Goal: Information Seeking & Learning: Learn about a topic

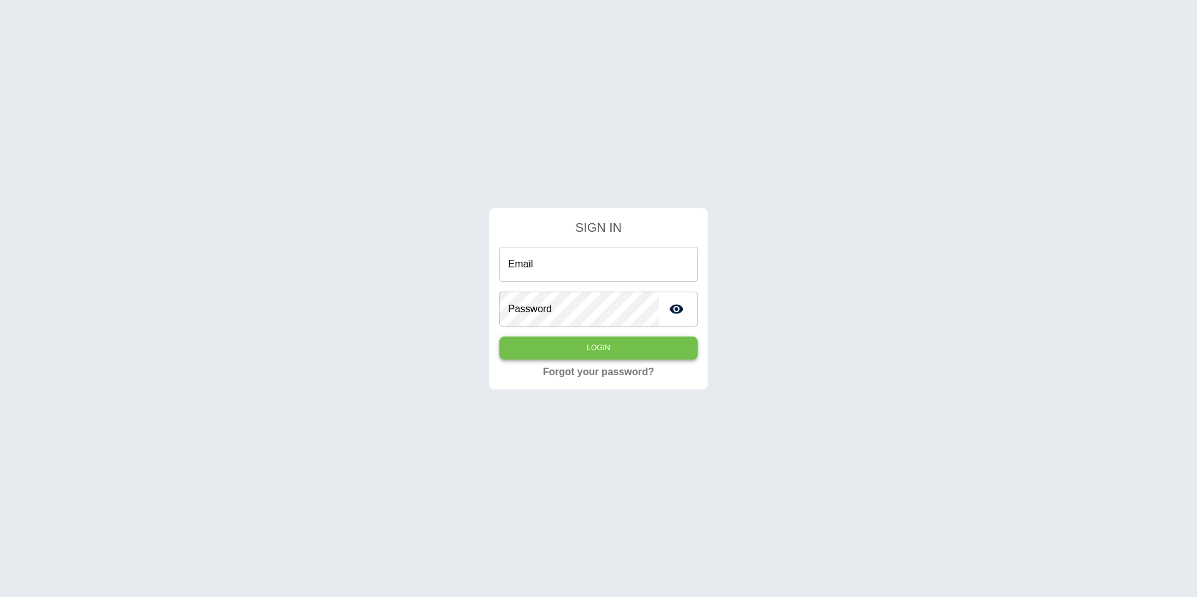
type input "**********"
click at [549, 350] on button "Login" at bounding box center [598, 348] width 198 height 23
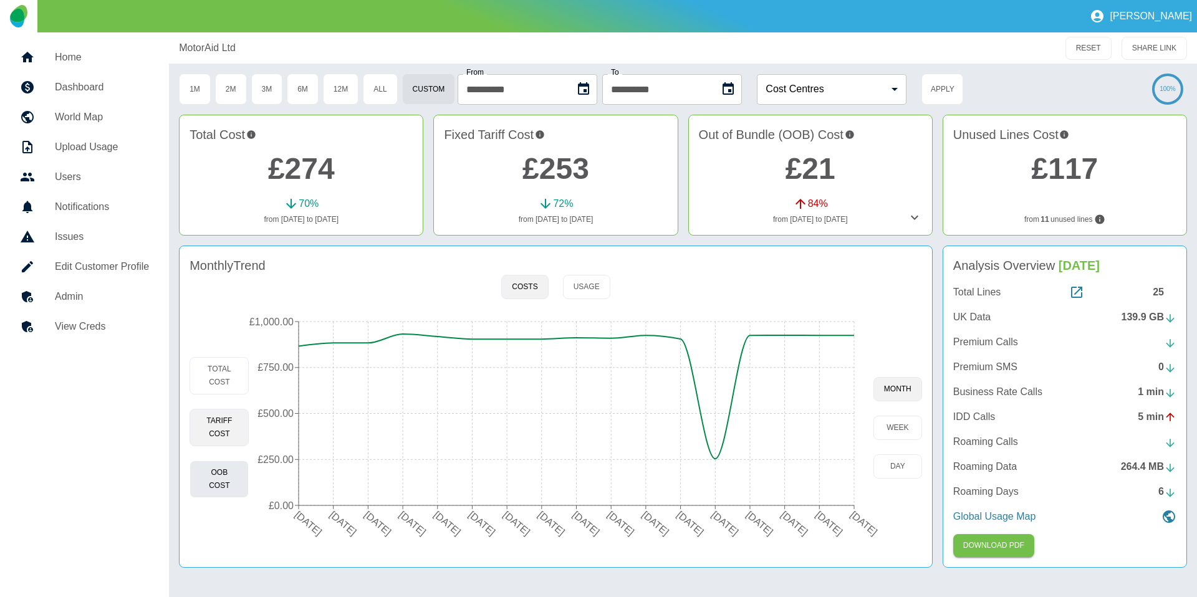
click at [234, 471] on button "OOB Cost" at bounding box center [219, 479] width 59 height 37
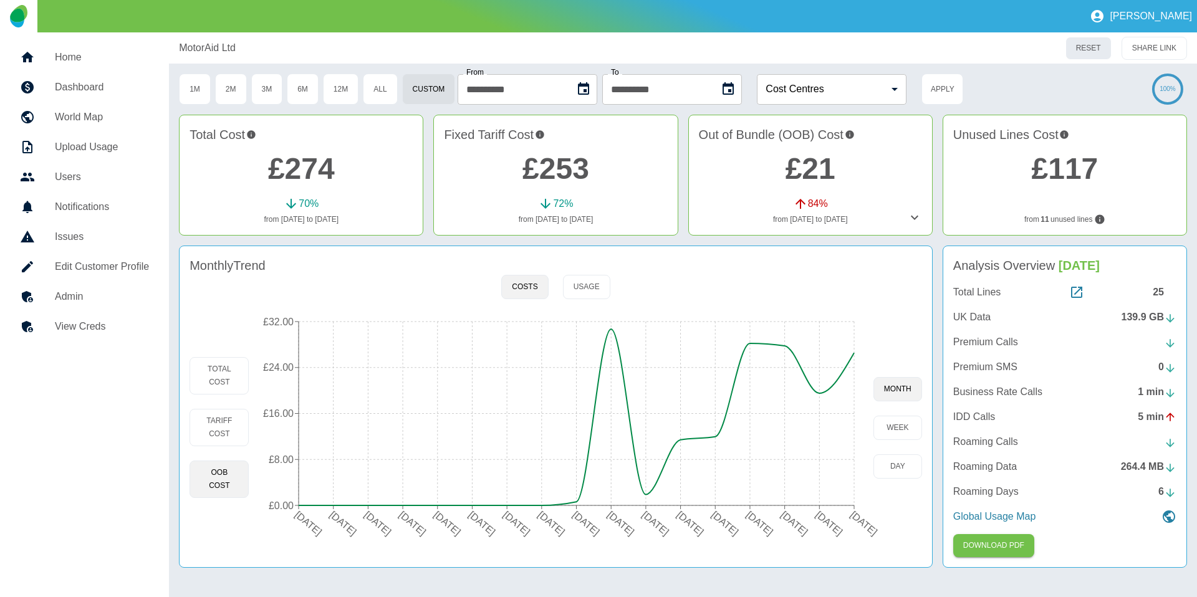
click at [929, 48] on button "RESET" at bounding box center [1088, 48] width 46 height 23
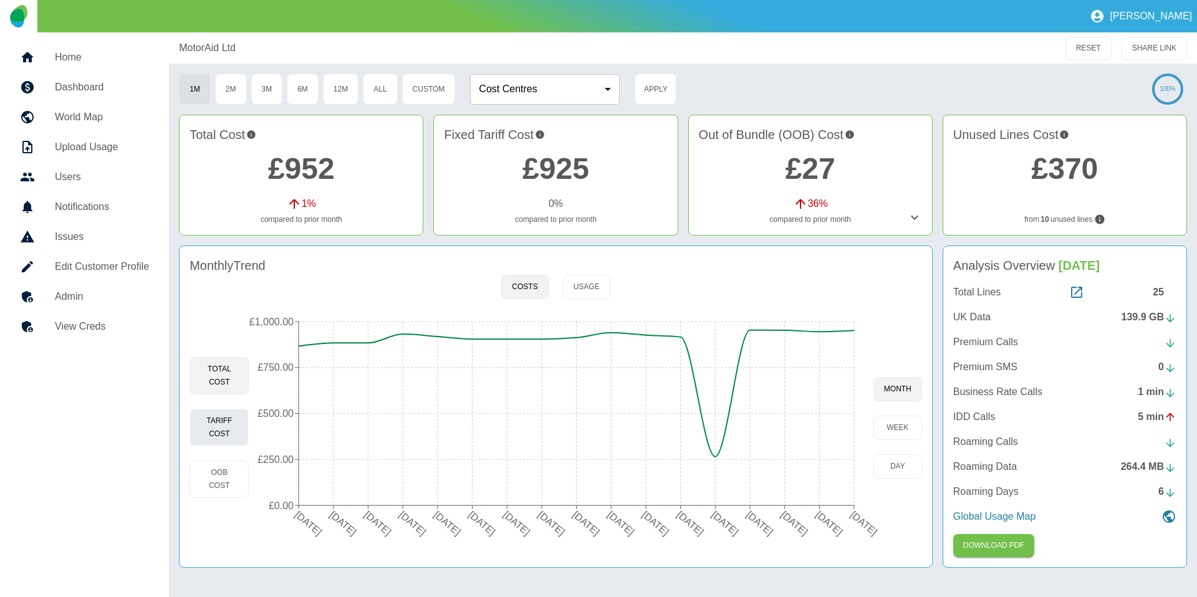
click at [224, 426] on button "Tariff Cost" at bounding box center [219, 427] width 59 height 37
click at [224, 467] on button "OOB Cost" at bounding box center [219, 479] width 59 height 37
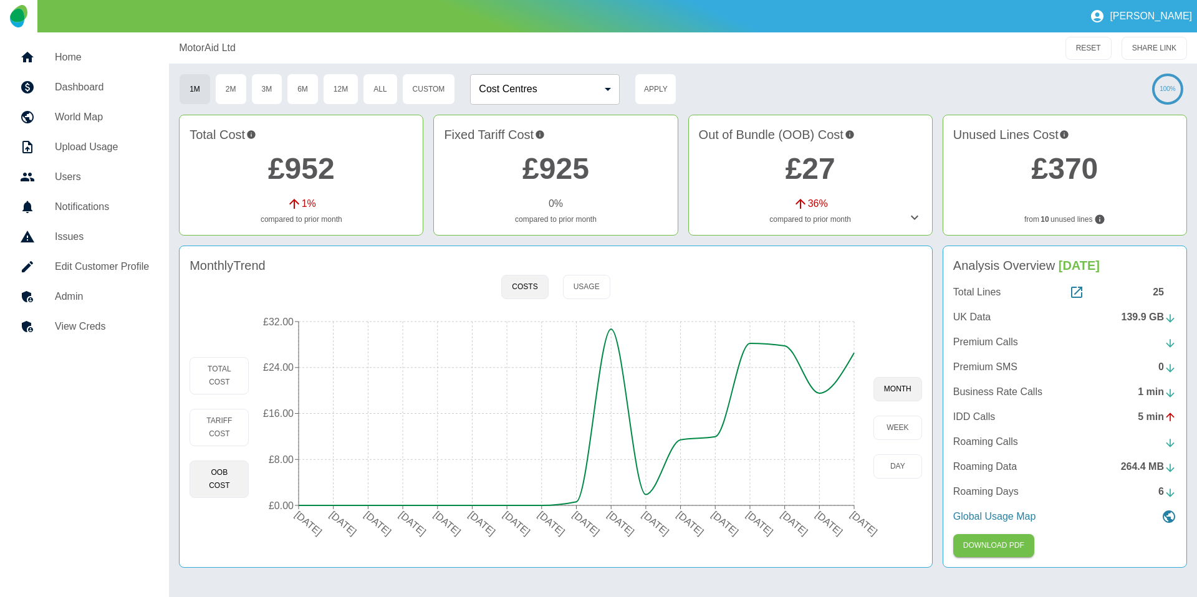
click at [265, 47] on div "MotorAid Ltd" at bounding box center [542, 48] width 726 height 15
drag, startPoint x: 259, startPoint y: 46, endPoint x: 176, endPoint y: 43, distance: 83.0
click at [176, 43] on div "MotorAid Ltd RESET SHARE LINK" at bounding box center [683, 47] width 1028 height 31
copy p "MotorAid Ltd"
click at [235, 431] on button "Tariff Cost" at bounding box center [219, 427] width 59 height 37
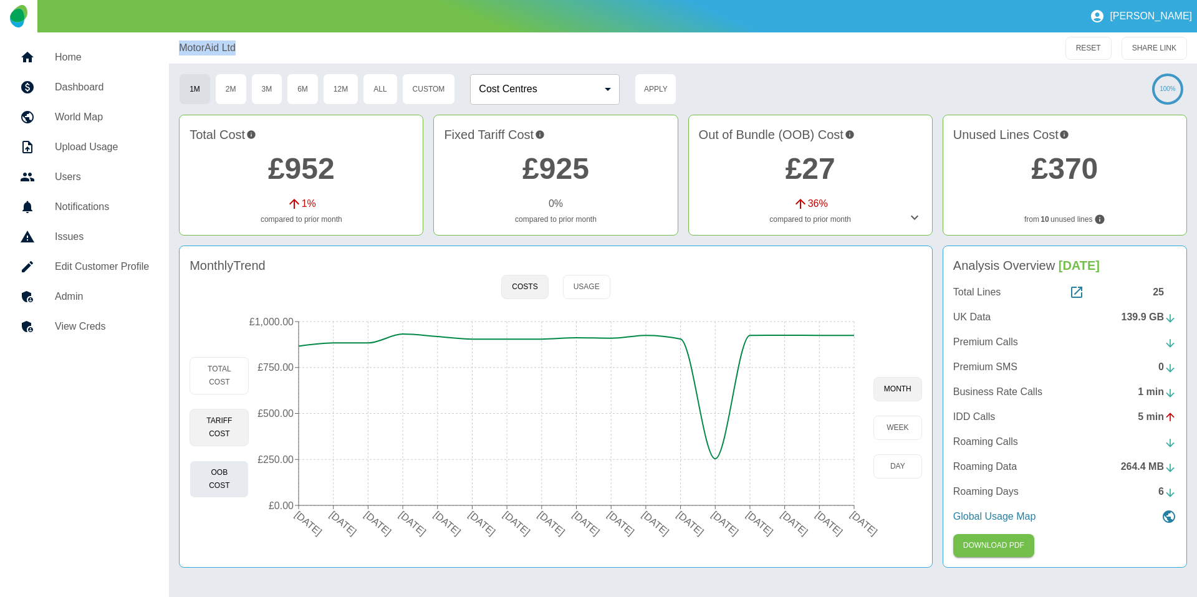
click at [237, 474] on button "OOB Cost" at bounding box center [219, 479] width 59 height 37
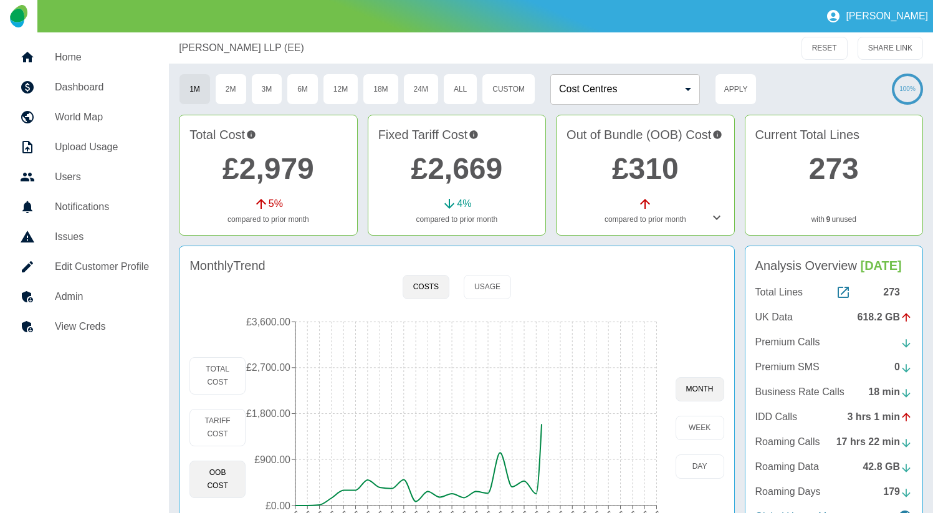
copy p "[PERSON_NAME] LLP (EE)"
drag, startPoint x: 170, startPoint y: 52, endPoint x: 272, endPoint y: 63, distance: 102.8
click at [272, 63] on div "[PERSON_NAME] LLP (EE) RESET SHARE LINK" at bounding box center [551, 47] width 764 height 31
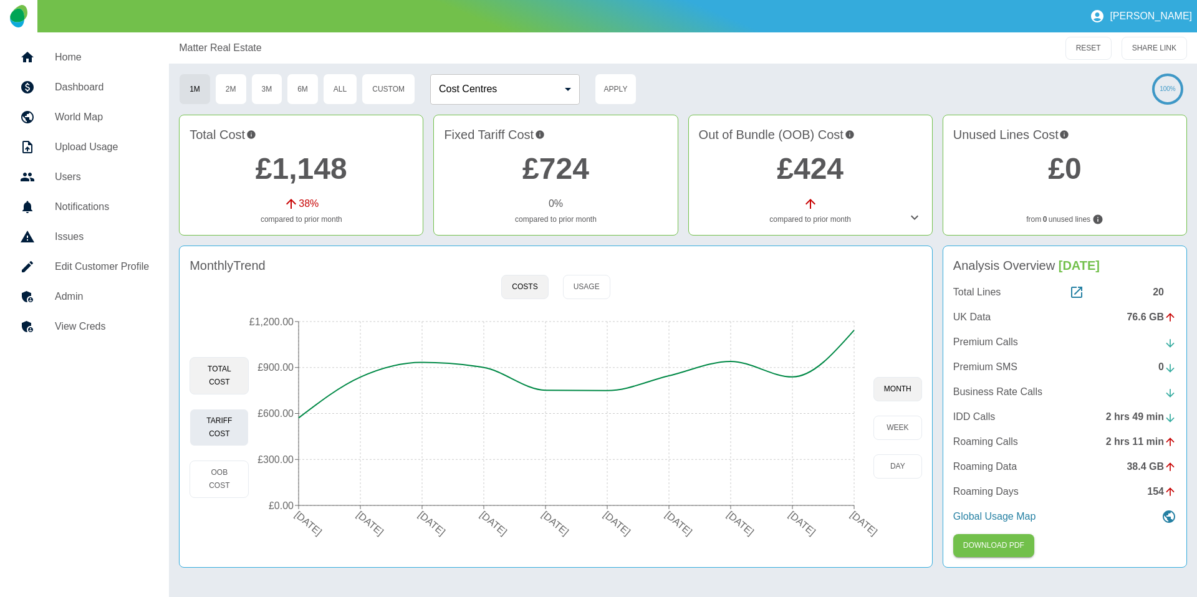
click at [219, 423] on button "Tariff Cost" at bounding box center [219, 427] width 59 height 37
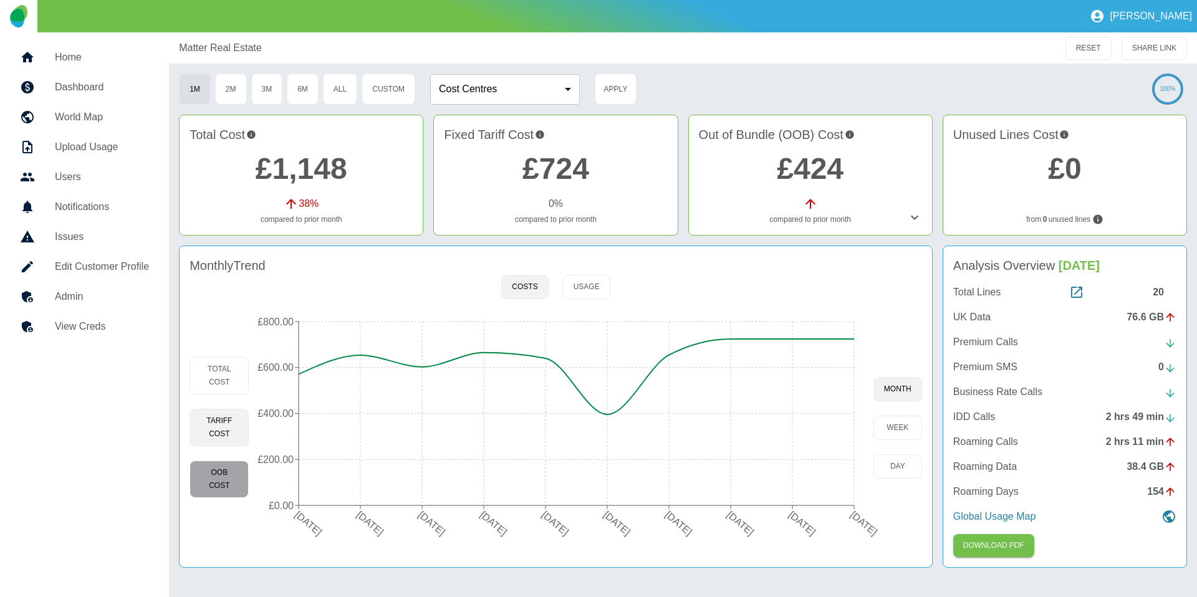
click at [234, 484] on button "OOB Cost" at bounding box center [219, 479] width 59 height 37
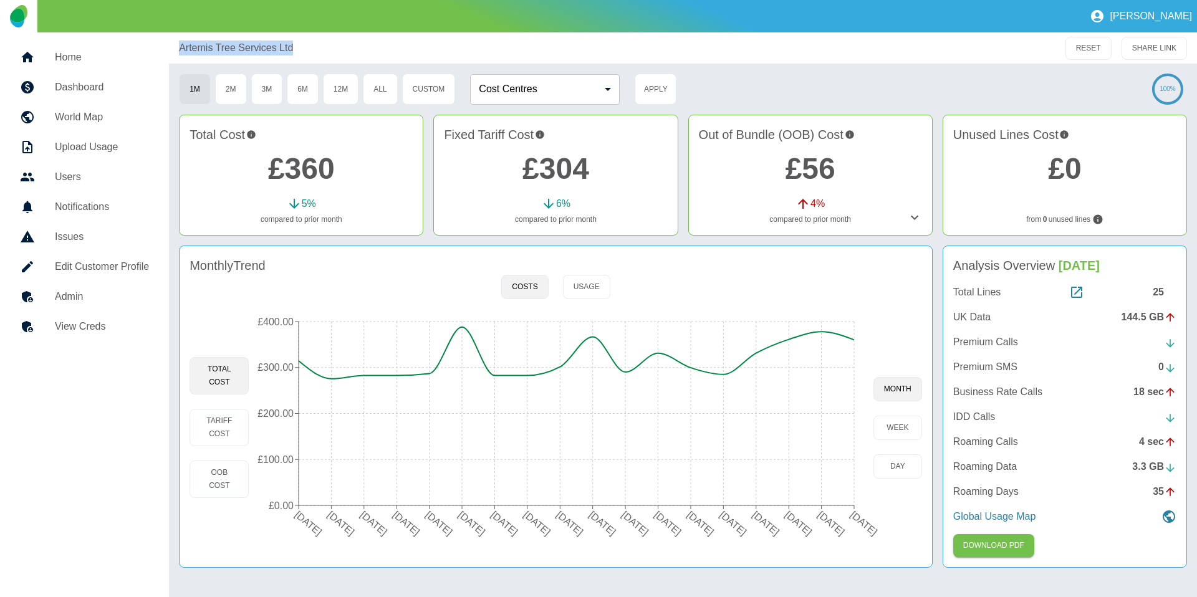
drag, startPoint x: 304, startPoint y: 50, endPoint x: 145, endPoint y: 48, distance: 159.6
click at [145, 48] on div "Home Dashboard World Map Upload Usage Users Notifications Issues Edit Customer …" at bounding box center [598, 314] width 1197 height 565
copy p "Artemis Tree Services Ltd"
click at [97, 308] on link "Admin" at bounding box center [84, 297] width 149 height 30
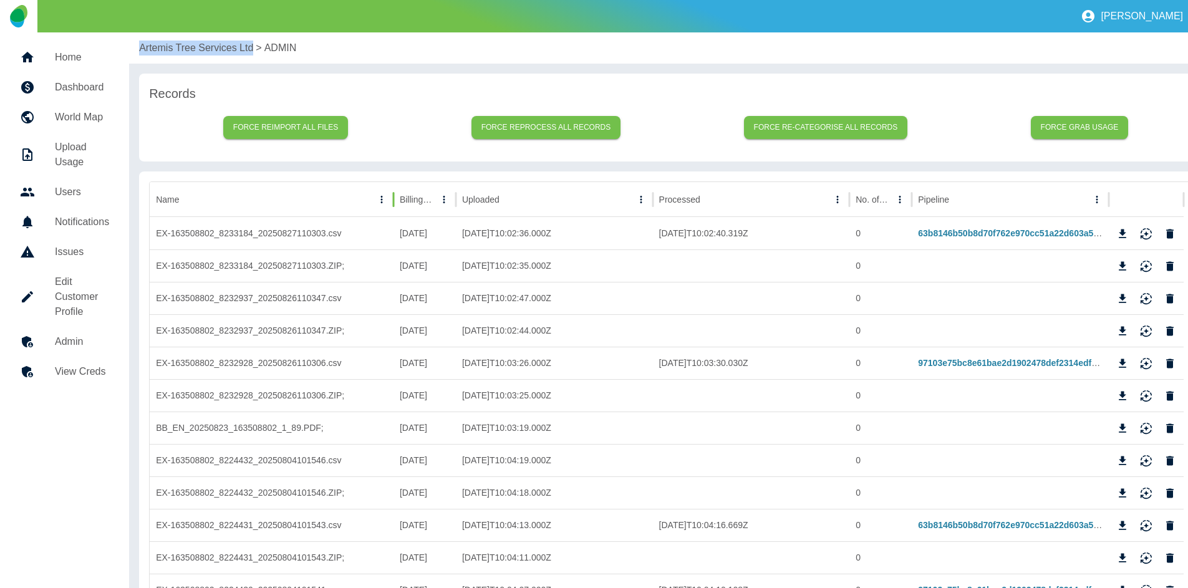
drag, startPoint x: 380, startPoint y: 194, endPoint x: 396, endPoint y: 194, distance: 16.2
click at [396, 194] on div at bounding box center [393, 199] width 6 height 35
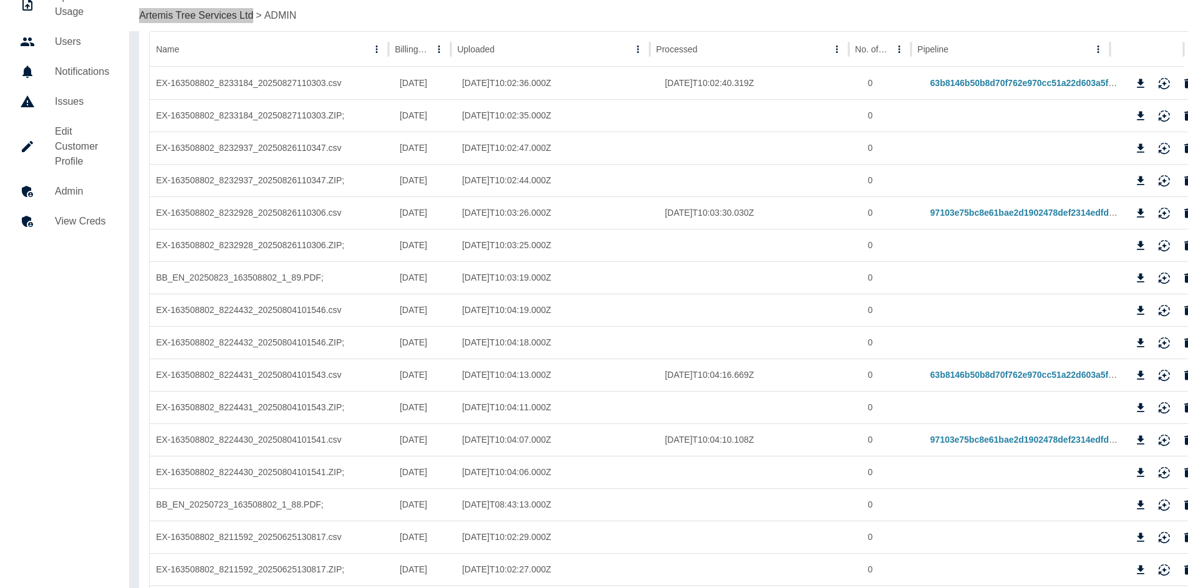
scroll to position [279, 0]
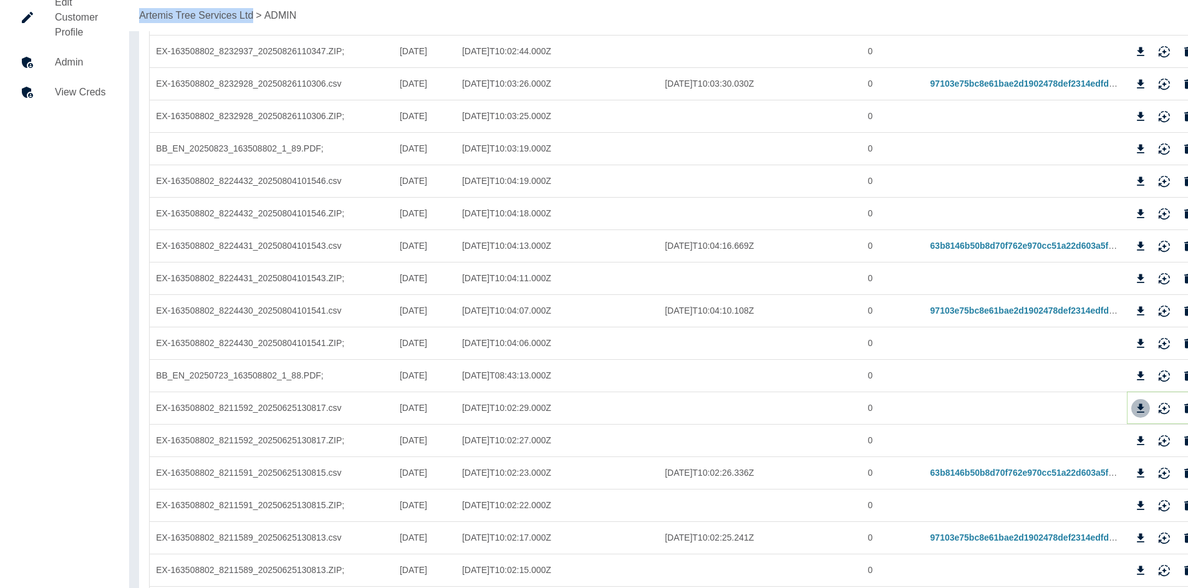
click at [929, 404] on icon "Download" at bounding box center [1139, 407] width 7 height 9
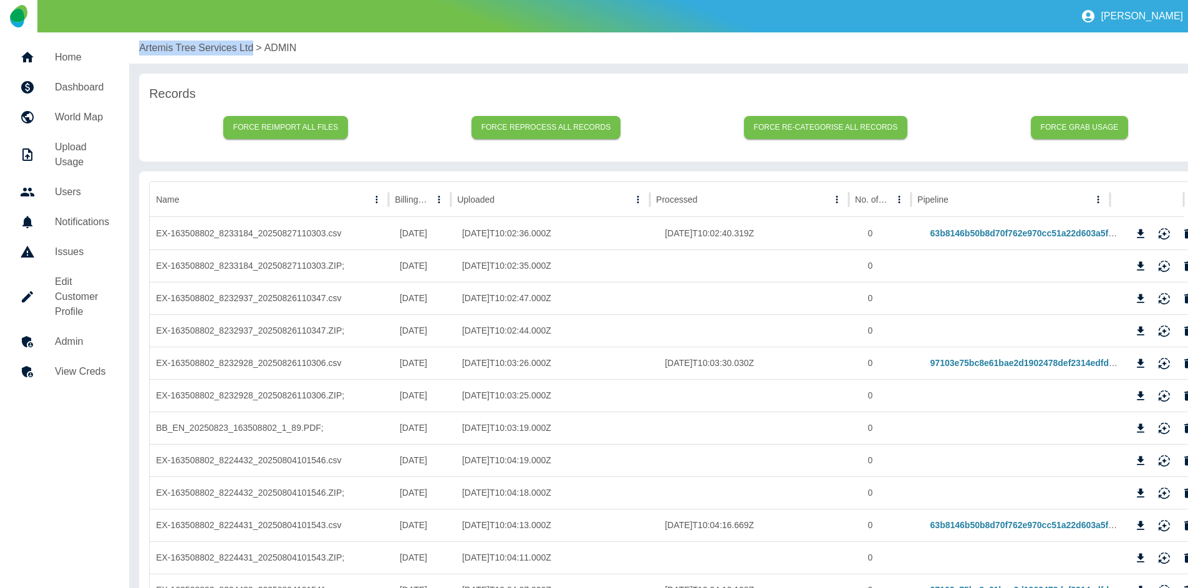
click at [84, 92] on h5 "Dashboard" at bounding box center [82, 87] width 54 height 15
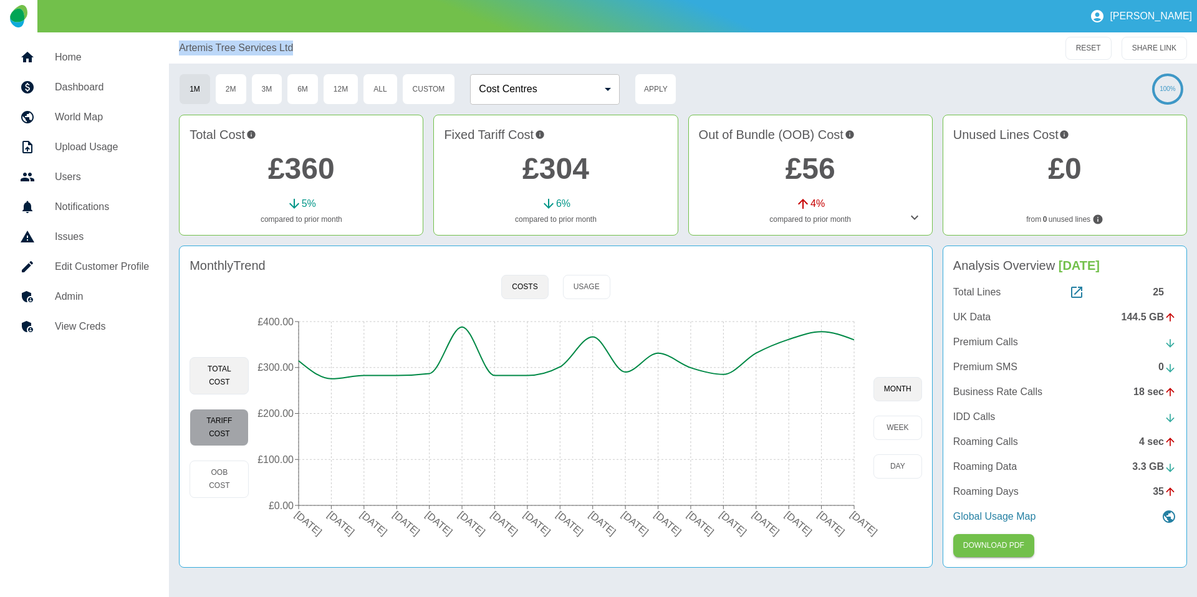
click at [238, 421] on button "Tariff Cost" at bounding box center [219, 427] width 59 height 37
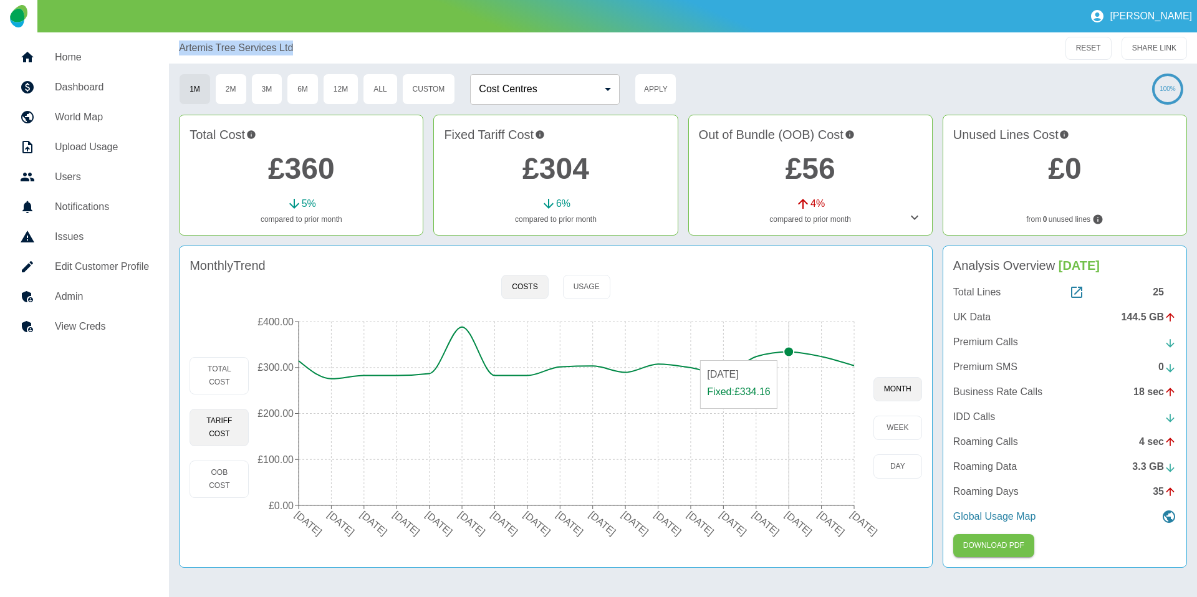
type button "fixed"
click at [224, 486] on button "OOB Cost" at bounding box center [219, 479] width 59 height 37
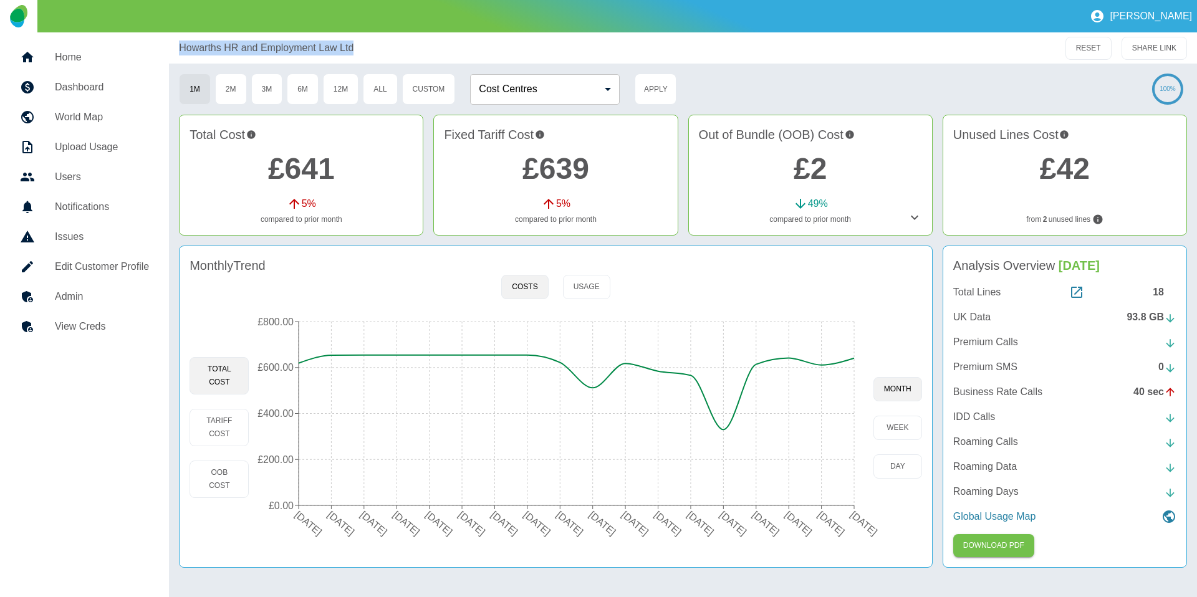
drag, startPoint x: 378, startPoint y: 49, endPoint x: 170, endPoint y: 52, distance: 208.2
click at [170, 52] on div "Howarths HR and Employment Law Ltd RESET SHARE LINK" at bounding box center [683, 47] width 1028 height 31
copy p "Howarths HR and Employment Law Ltd"
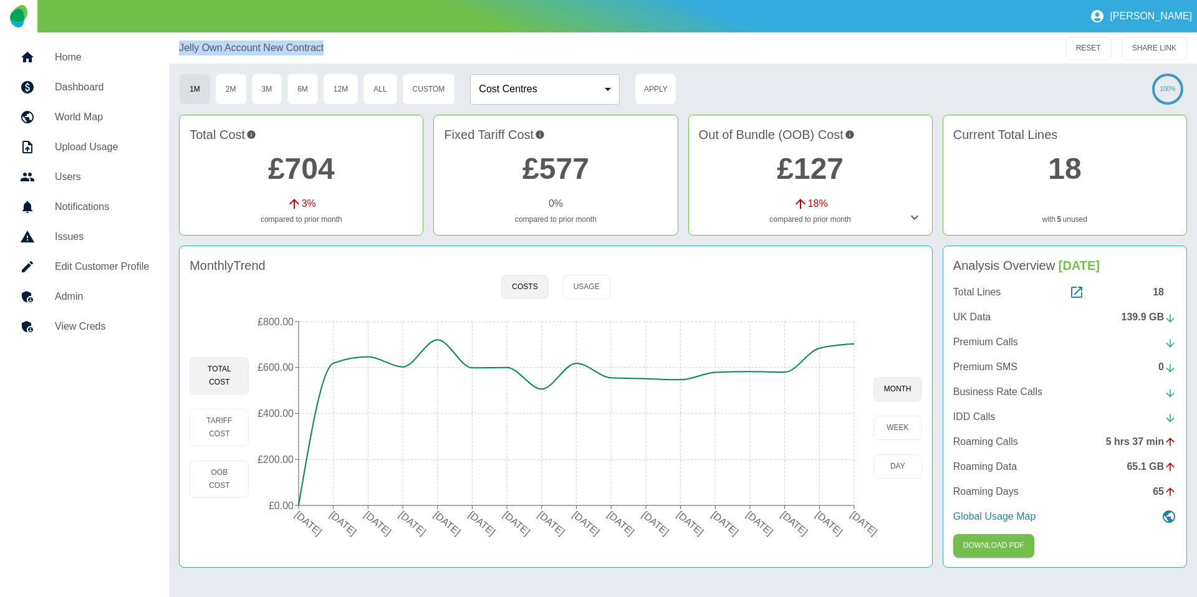
drag, startPoint x: 301, startPoint y: 44, endPoint x: 166, endPoint y: 42, distance: 134.7
click at [166, 42] on div "Home Dashboard World Map Upload Usage Users Notifications Issues Edit Customer …" at bounding box center [598, 314] width 1197 height 565
copy p "Jelly Own Account New Contract"
click at [216, 429] on button "Tariff Cost" at bounding box center [219, 427] width 59 height 37
click at [223, 470] on button "OOB Cost" at bounding box center [219, 479] width 59 height 37
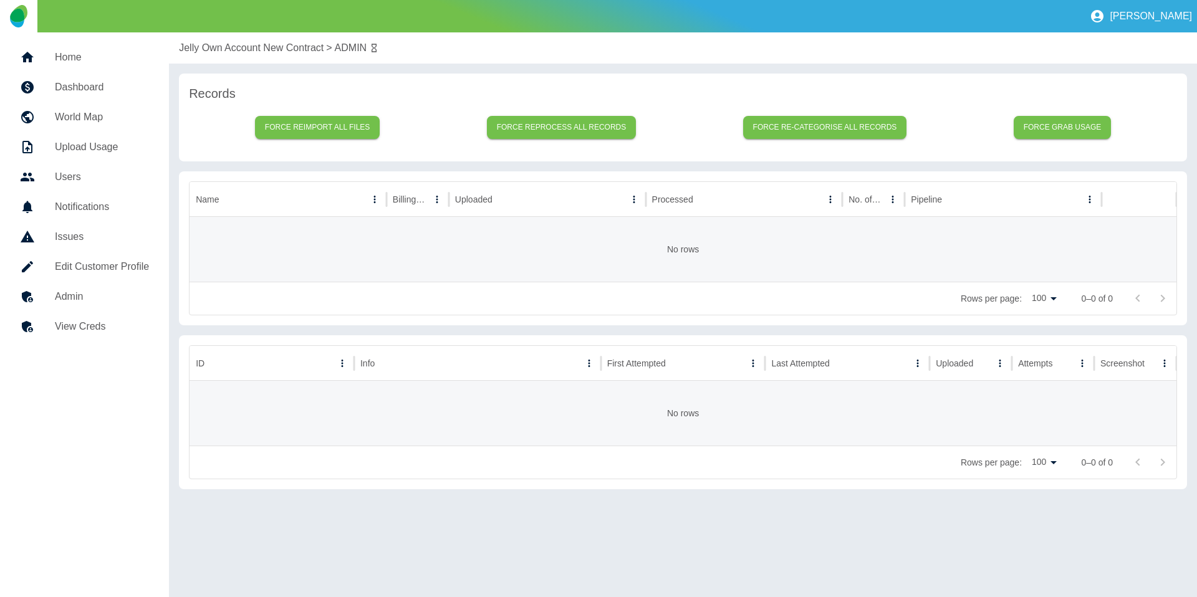
click at [99, 302] on h5 "Admin" at bounding box center [102, 296] width 94 height 15
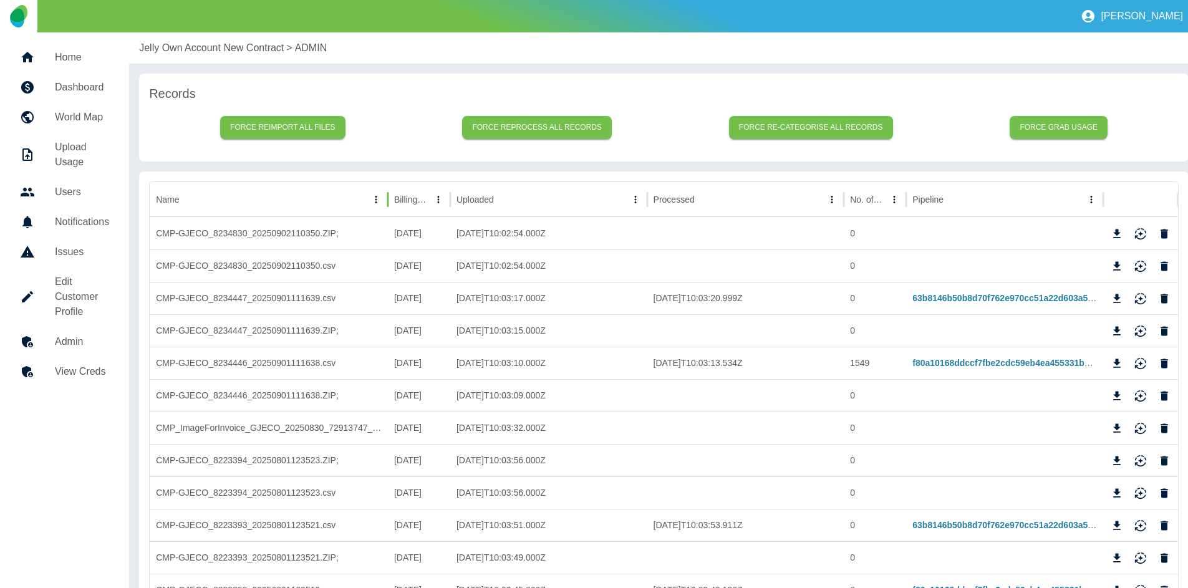
drag, startPoint x: 378, startPoint y: 200, endPoint x: 388, endPoint y: 199, distance: 10.7
click at [388, 199] on div at bounding box center [388, 199] width 6 height 35
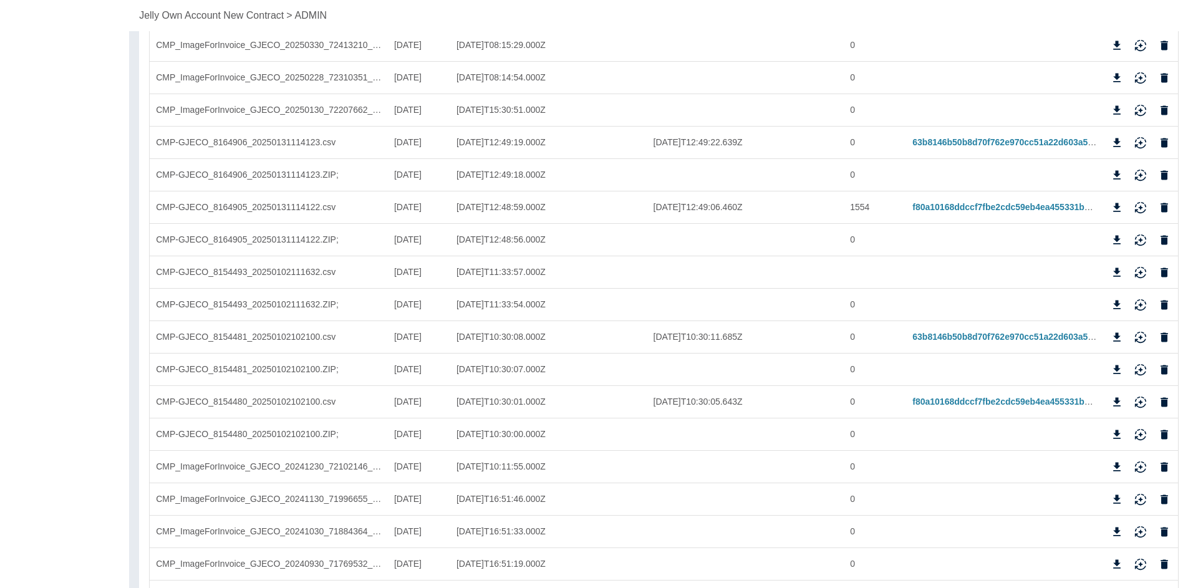
scroll to position [1772, 0]
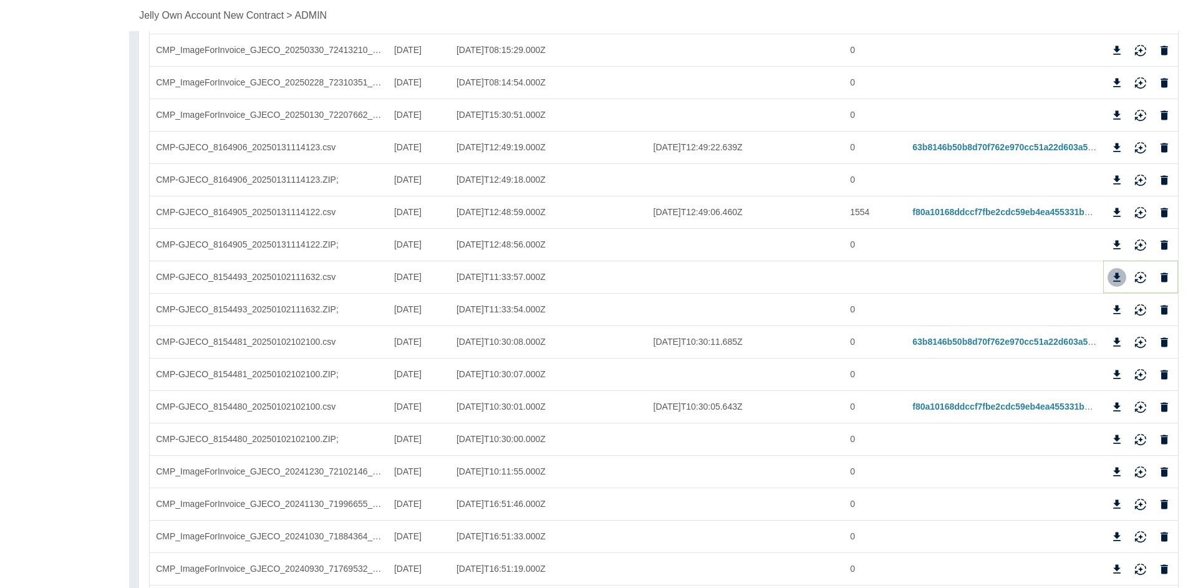
click at [1117, 276] on icon "Download" at bounding box center [1116, 276] width 7 height 9
click at [137, 22] on div "Jelly Own Account New Contract > ADMIN" at bounding box center [663, 15] width 1069 height 31
copy p "Jelly Own Account New Contract"
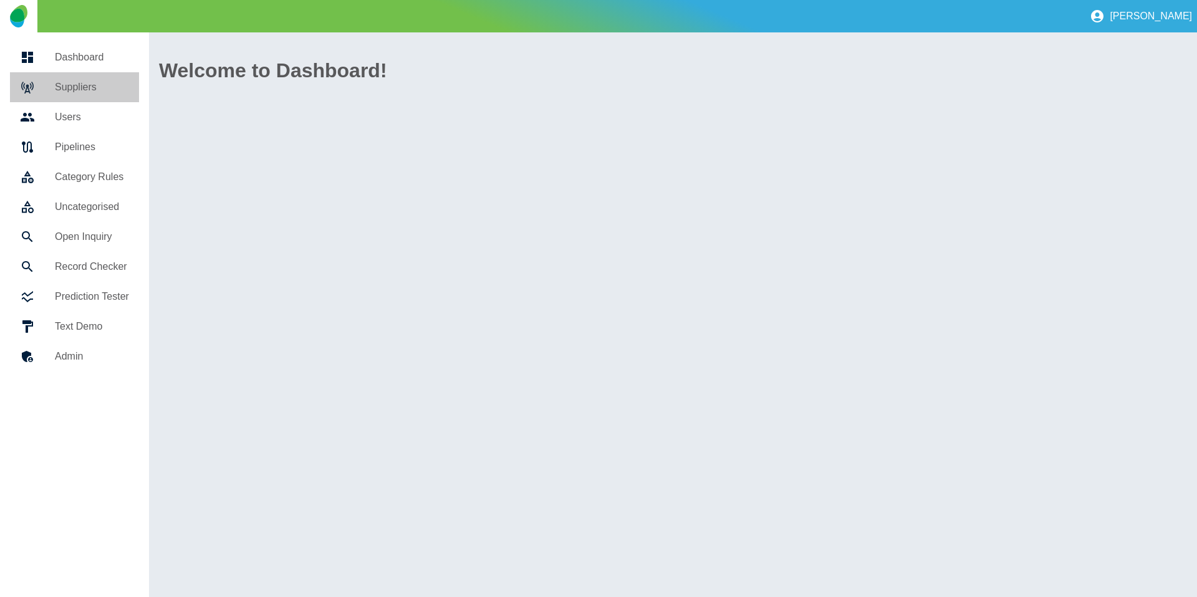
click at [57, 92] on h5 "Suppliers" at bounding box center [92, 87] width 74 height 15
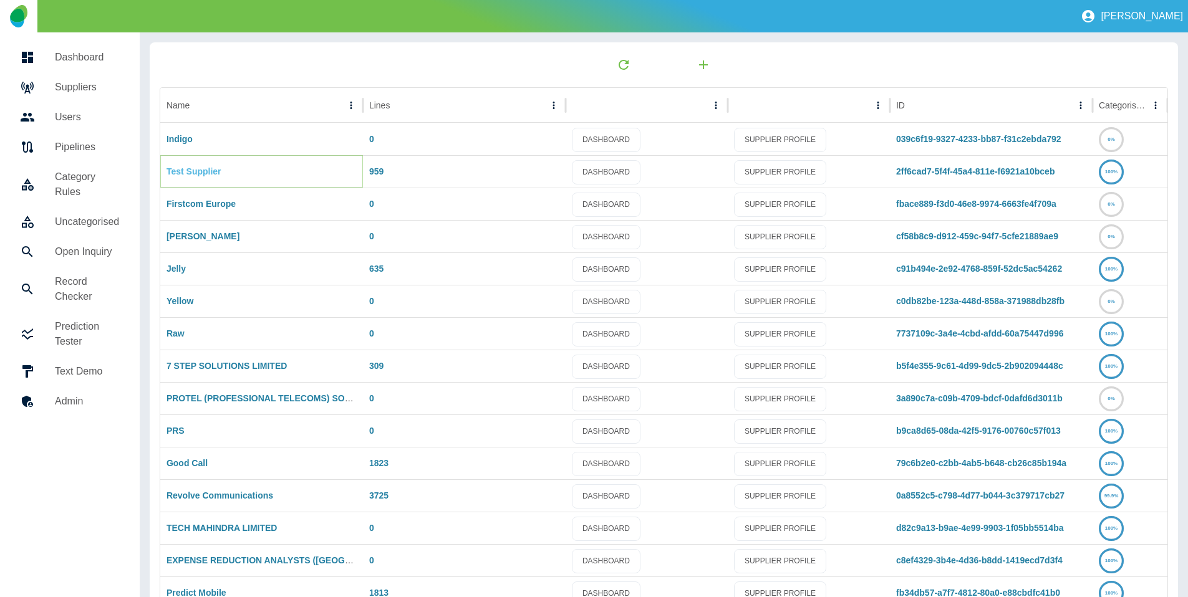
click at [203, 166] on link "Test Supplier" at bounding box center [193, 171] width 55 height 10
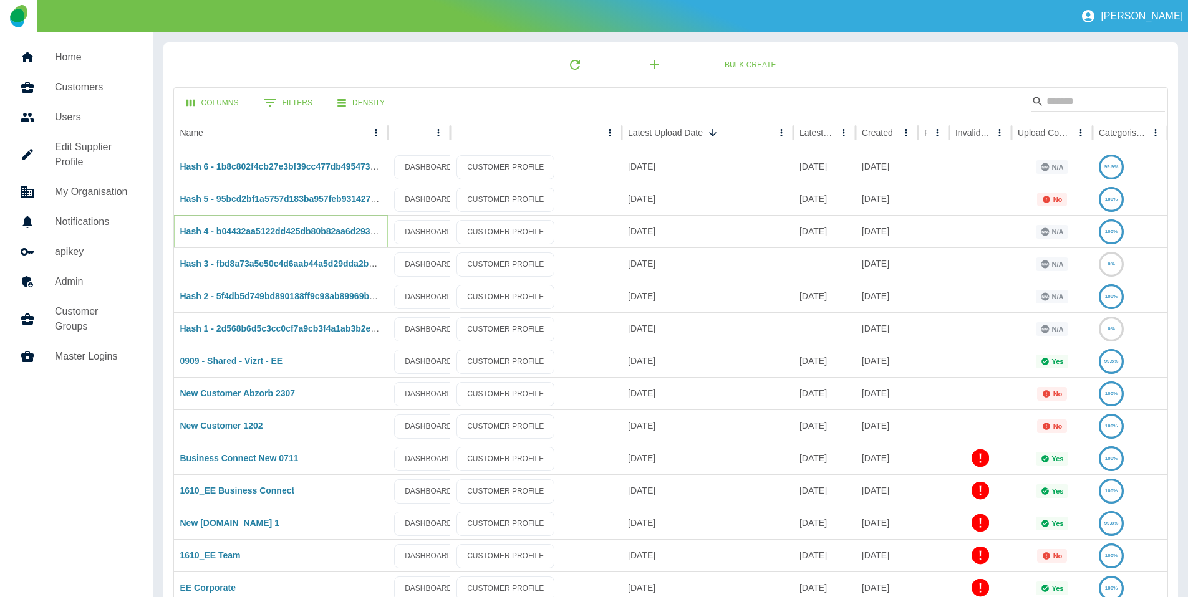
drag, startPoint x: 222, startPoint y: 231, endPoint x: 288, endPoint y: 153, distance: 102.6
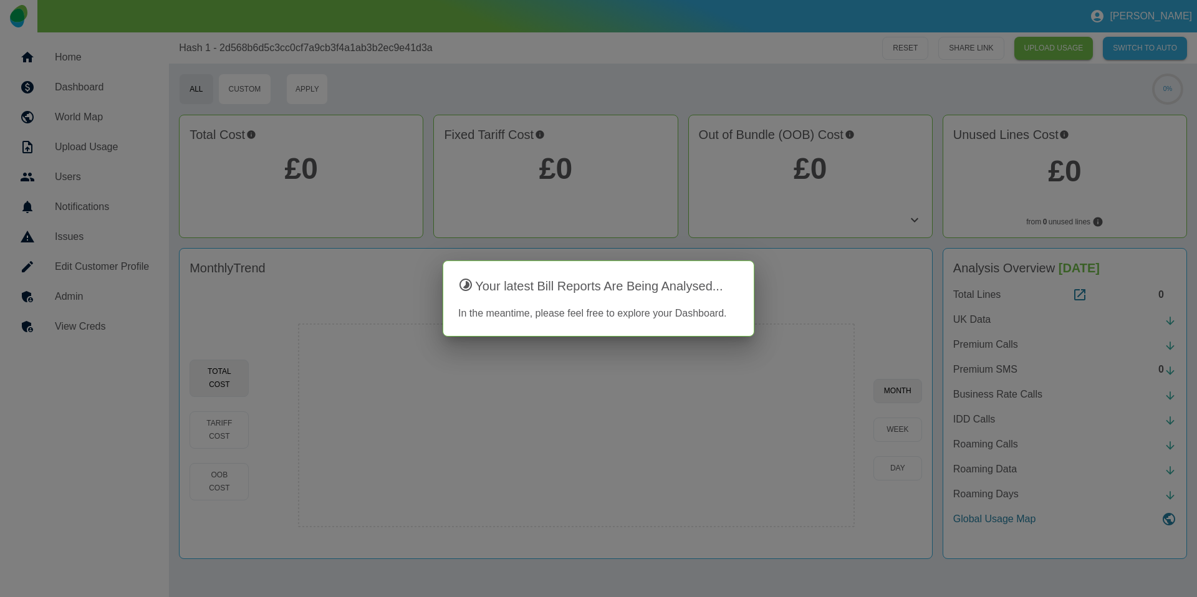
click at [520, 58] on div at bounding box center [598, 298] width 1197 height 597
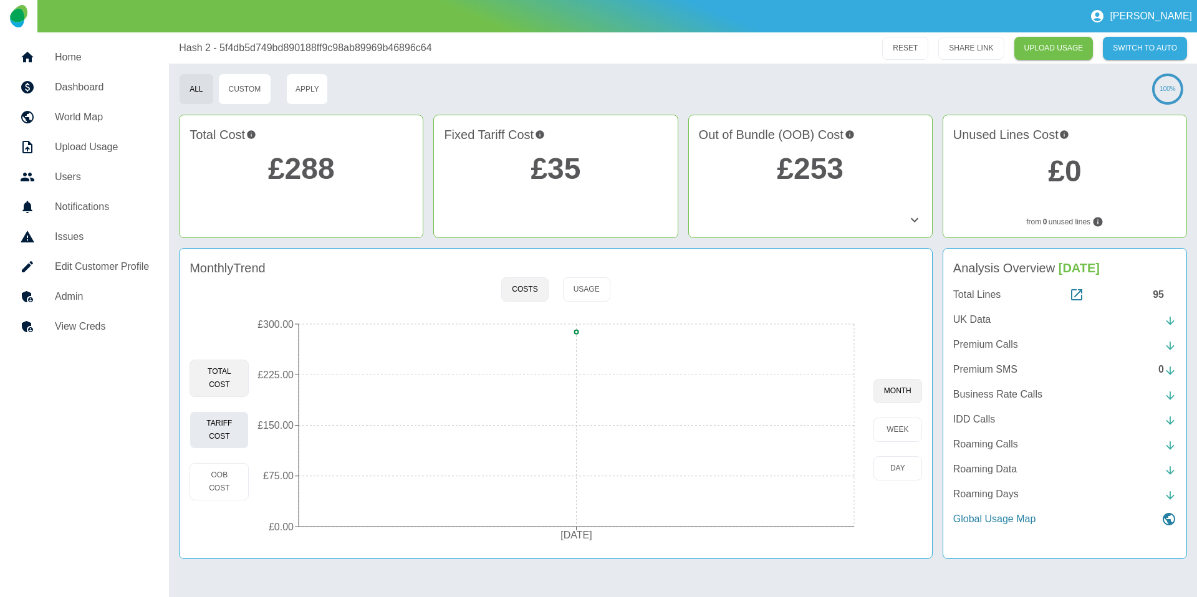
click at [219, 432] on button "Tariff Cost" at bounding box center [219, 429] width 59 height 37
click at [222, 473] on button "OOB Cost" at bounding box center [219, 481] width 59 height 37
click at [225, 429] on button "Tariff Cost" at bounding box center [219, 429] width 59 height 37
drag, startPoint x: 231, startPoint y: 490, endPoint x: 535, endPoint y: 388, distance: 320.7
click at [231, 489] on button "OOB Cost" at bounding box center [219, 481] width 59 height 37
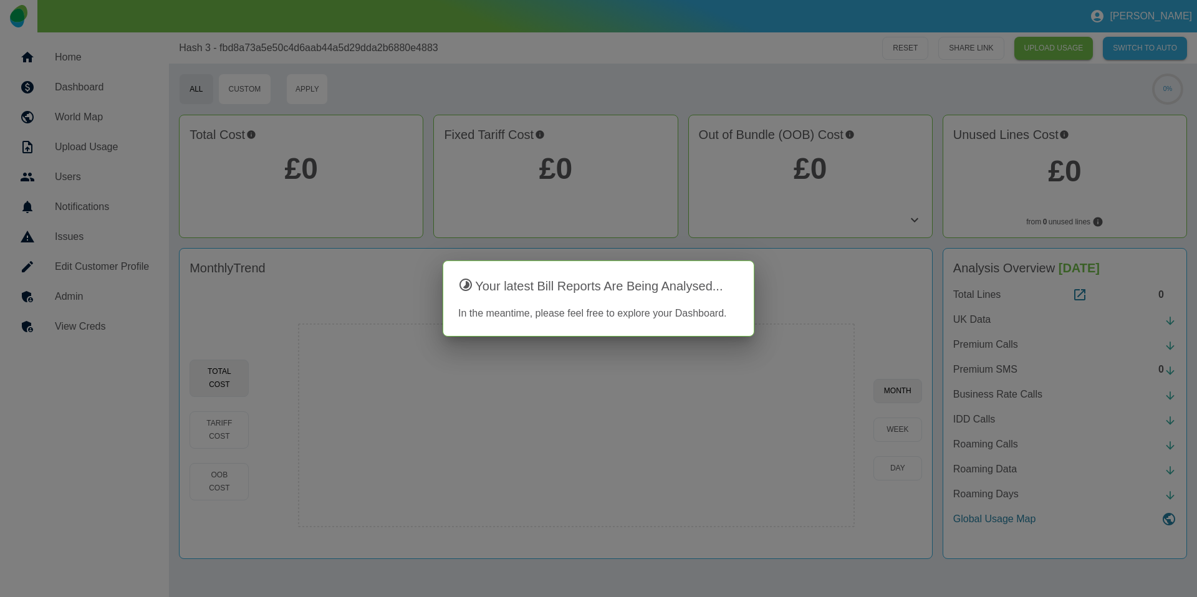
click at [606, 72] on div at bounding box center [598, 298] width 1197 height 597
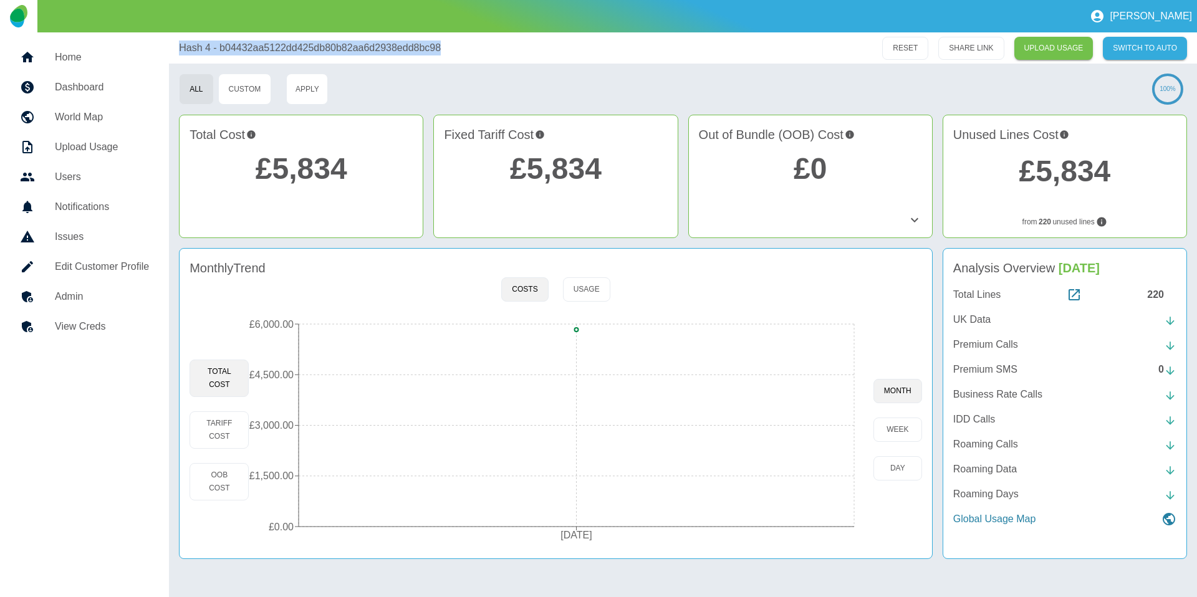
copy p "Hash 4 - b04432aa5122dd425db80b82aa6d2938edd8bc98"
drag, startPoint x: 465, startPoint y: 47, endPoint x: 179, endPoint y: 47, distance: 286.1
click at [179, 47] on div "Hash 4 - b04432aa5122dd425db80b82aa6d2938edd8bc98" at bounding box center [451, 48] width 544 height 15
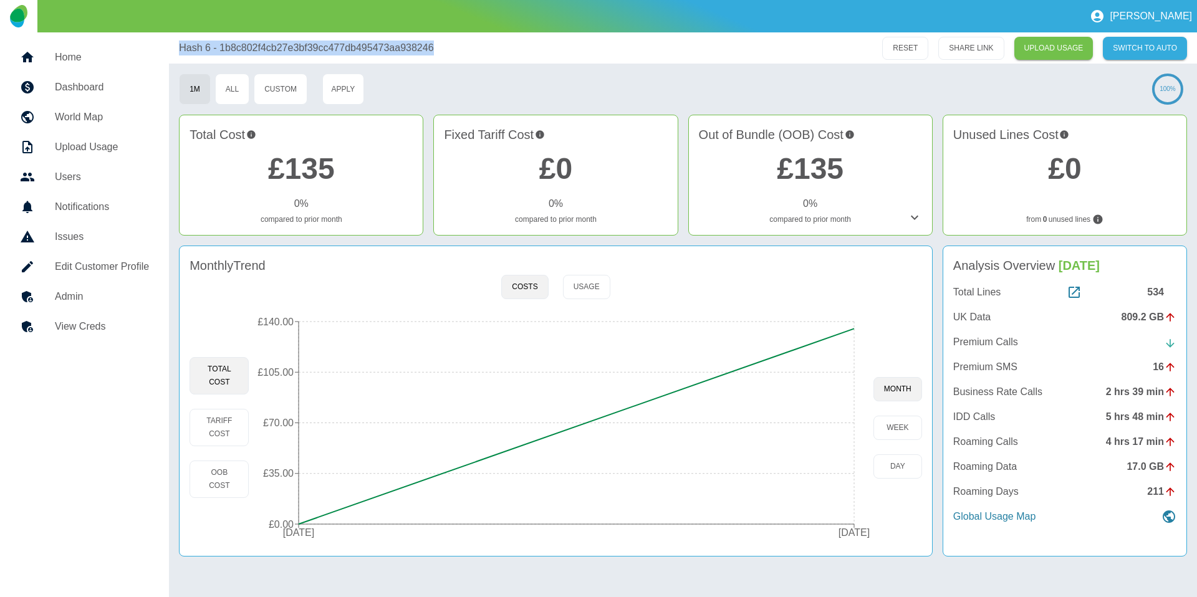
drag, startPoint x: 454, startPoint y: 46, endPoint x: 173, endPoint y: 53, distance: 281.2
click at [173, 53] on div "Hash 6 - 1b8c802f4cb27e3bf39cc477db495473aa938246 RESET SHARE LINK UPLOAD USAGE…" at bounding box center [683, 47] width 1028 height 31
copy p "Hash 6 - 1b8c802f4cb27e3bf39cc477db495473aa938246"
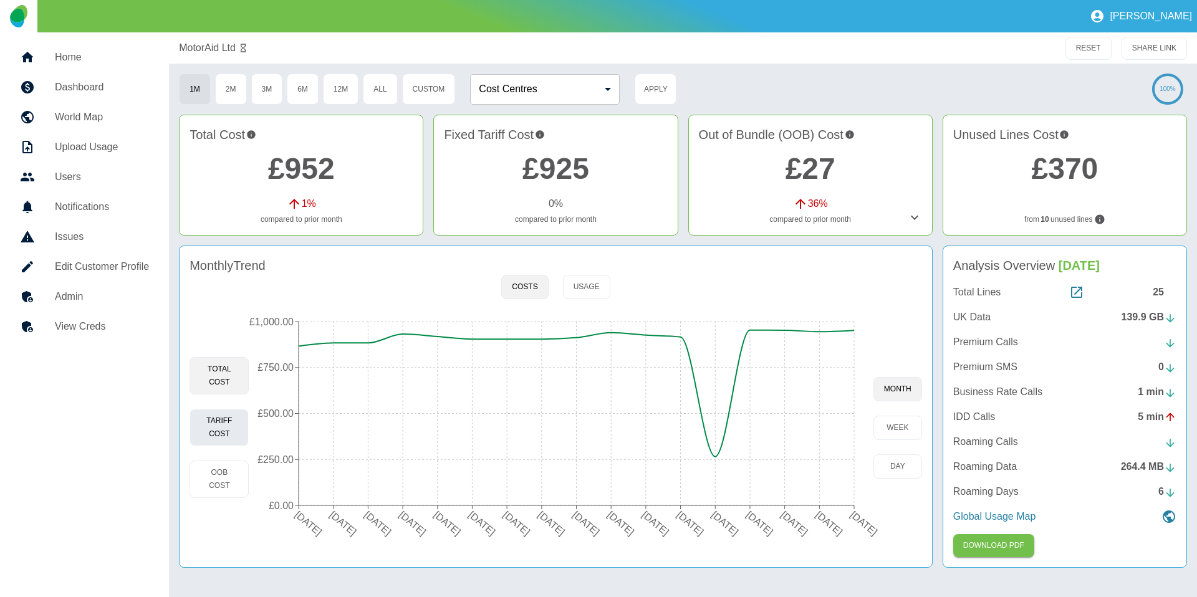
click at [224, 433] on button "Tariff Cost" at bounding box center [219, 427] width 59 height 37
click at [659, 80] on button "Apply" at bounding box center [656, 89] width 42 height 31
click at [428, 77] on button "Custom" at bounding box center [429, 89] width 54 height 31
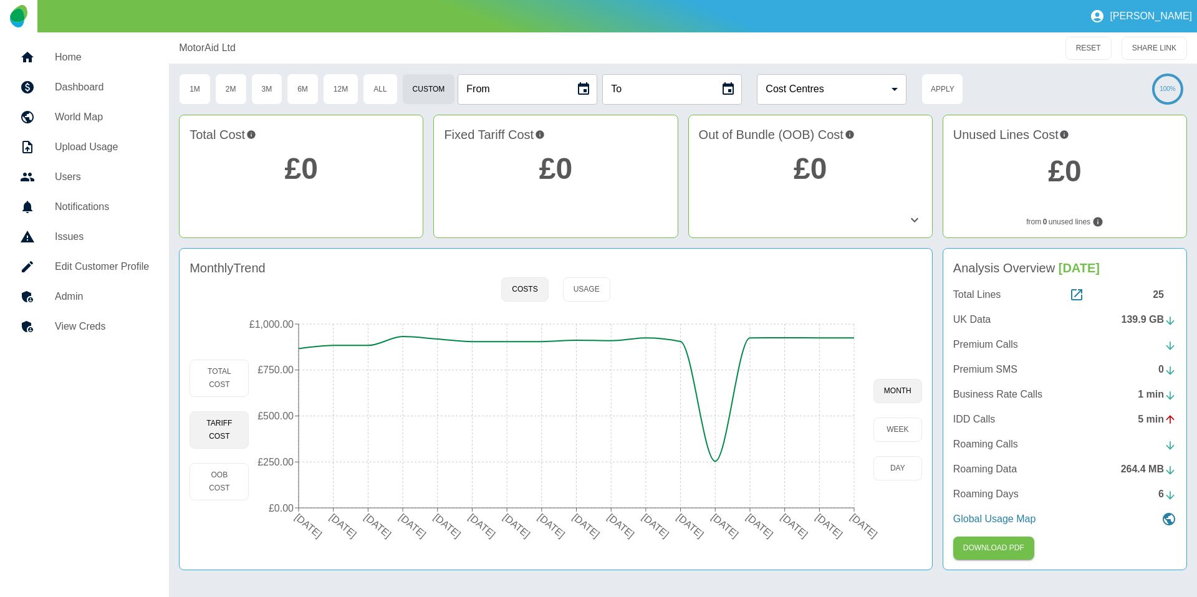
click at [529, 86] on input "From" at bounding box center [512, 89] width 108 height 31
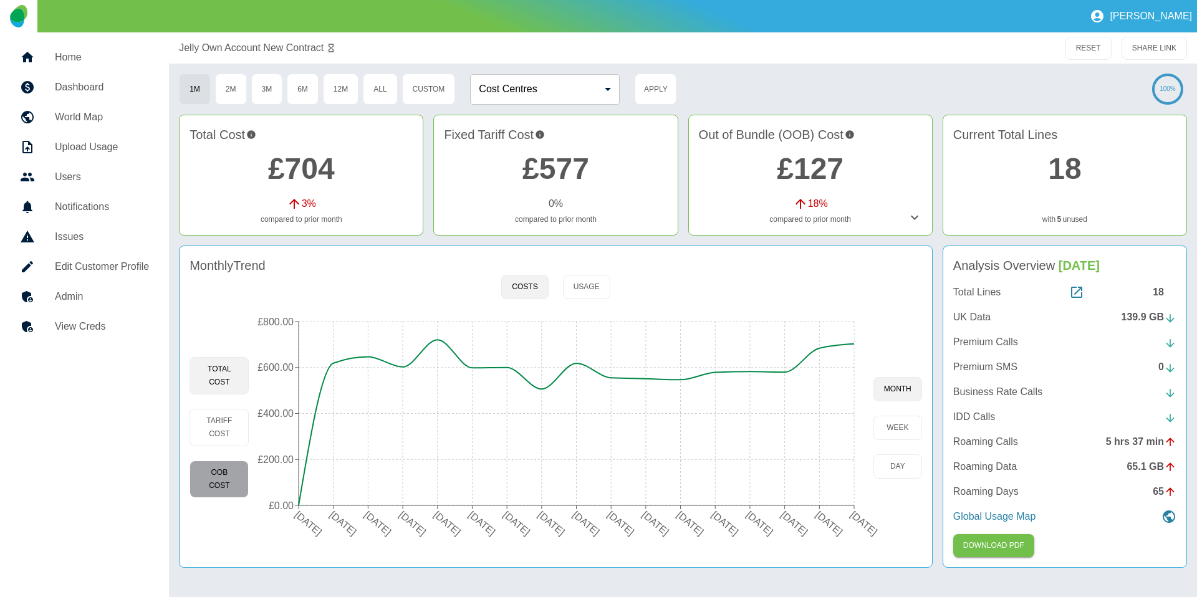
click at [238, 481] on button "OOB Cost" at bounding box center [219, 479] width 59 height 37
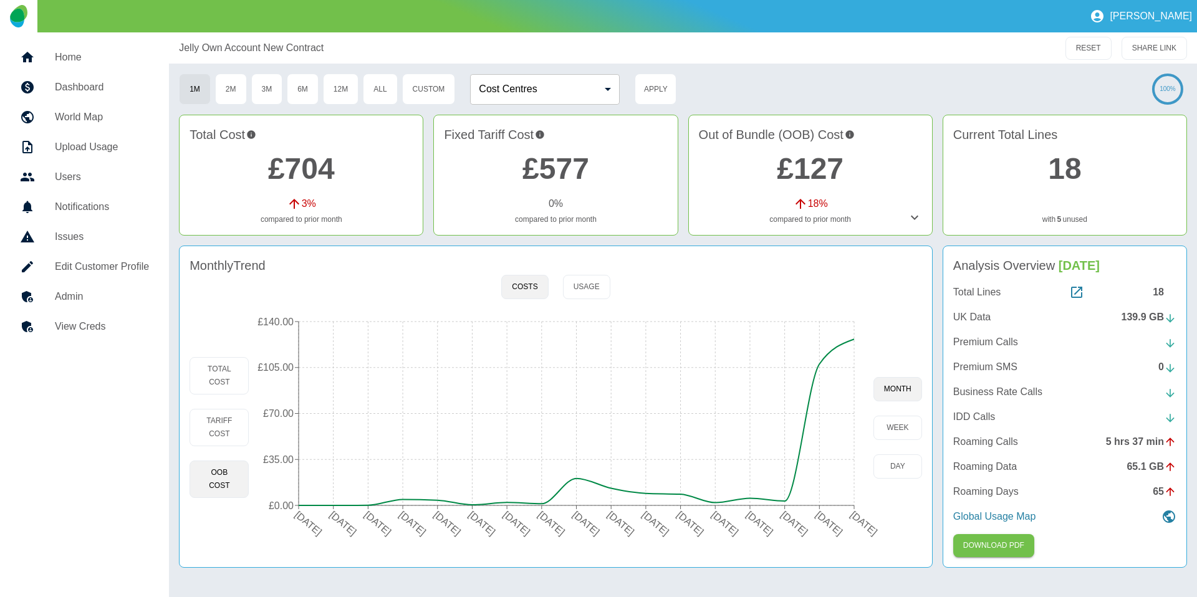
click at [587, 538] on icon "[DATE] [DATE] [DATE] [DATE] [DATE] [DATE] [DATE] [DATE] [DATE] [DATE] [DATE] [D…" at bounding box center [561, 427] width 624 height 237
